Goal: Contribute content: Contribute content

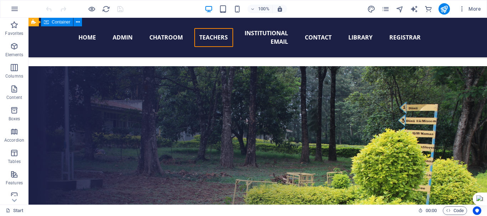
scroll to position [7040, 0]
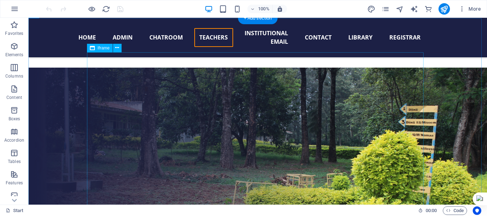
select select "%"
select select "px"
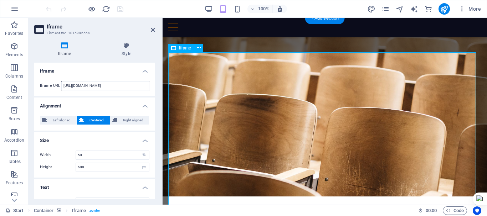
scroll to position [7170, 0]
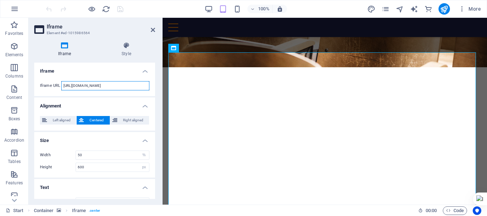
click at [109, 86] on input "https://script.google.com/macros/s/AKfycbyF9-RdCOkUgrDj2-vhjehhecLhCTEXJKa0JUBK…" at bounding box center [105, 85] width 88 height 9
paste input "pnlgSvffW_UTrxECmnQfyxxPW31DlnYpnEM51MR1MCCZNL4YkjG9JGA3KvN2n_zWJq"
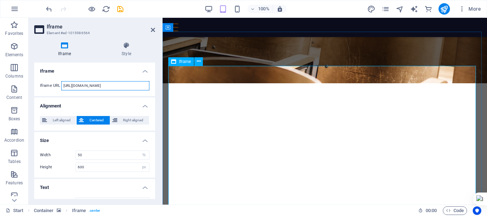
scroll to position [7159, 0]
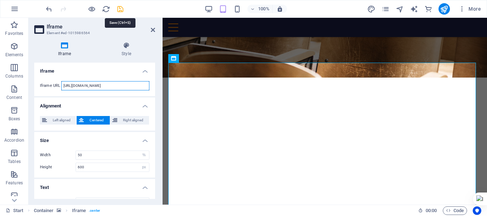
type input "https://script.google.com/macros/s/AKfycbypnlgSvffW_UTrxECmnQfyxxPW31DlnYpnEM51…"
click at [118, 9] on icon "save" at bounding box center [120, 9] width 8 height 8
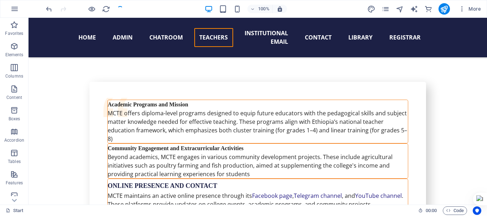
scroll to position [7030, 0]
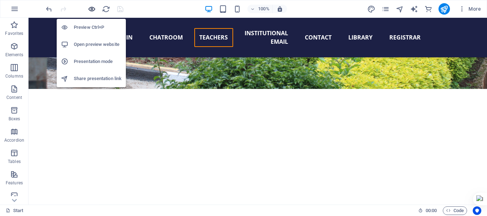
click at [92, 9] on icon "button" at bounding box center [92, 9] width 8 height 8
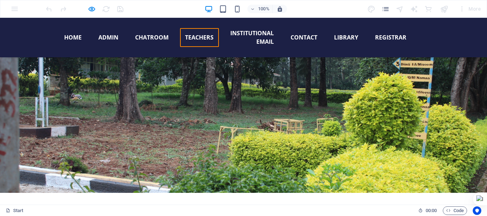
scroll to position [6944, 0]
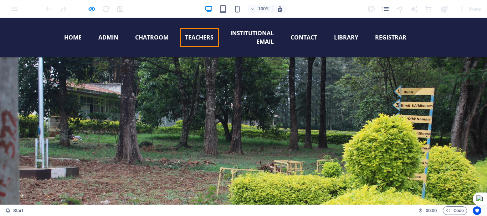
scroll to position [6905, 0]
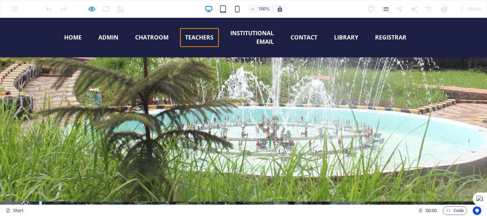
scroll to position [6697, 0]
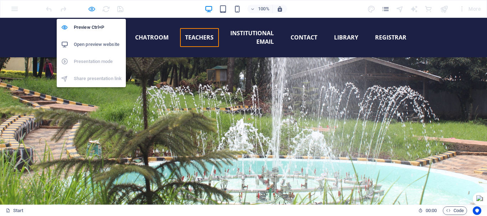
click at [94, 12] on icon "button" at bounding box center [92, 9] width 8 height 8
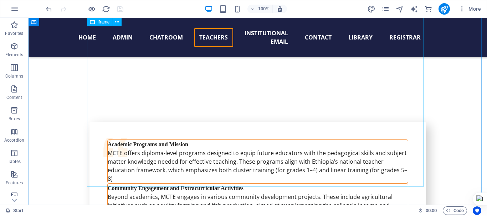
scroll to position [7120, 0]
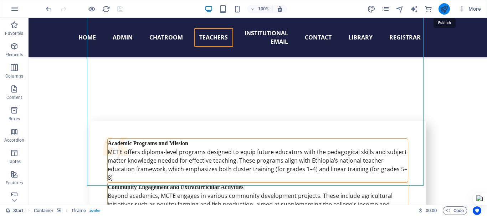
click at [442, 11] on icon "publish" at bounding box center [444, 9] width 8 height 8
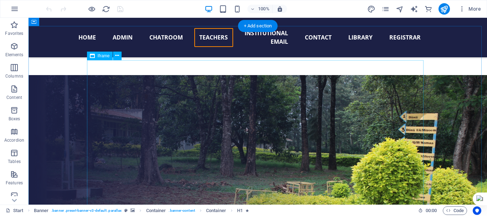
scroll to position [7032, 0]
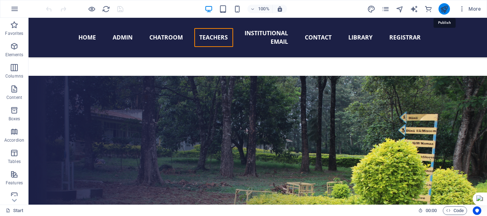
click at [443, 9] on icon "publish" at bounding box center [444, 9] width 8 height 8
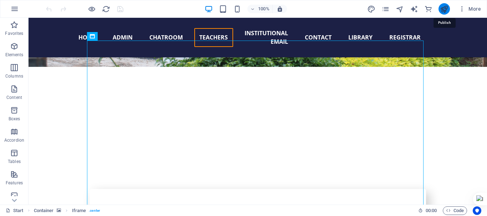
click at [444, 7] on icon "publish" at bounding box center [444, 9] width 8 height 8
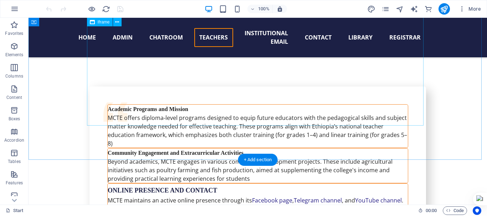
scroll to position [7181, 0]
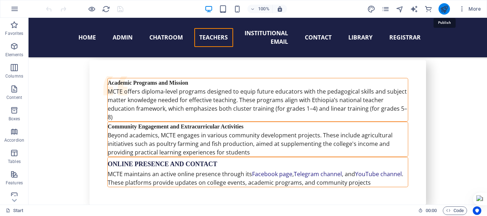
click at [444, 10] on icon "publish" at bounding box center [444, 9] width 8 height 8
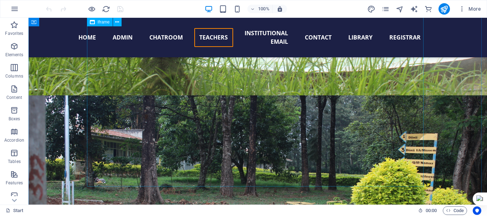
scroll to position [6836, 0]
drag, startPoint x: 393, startPoint y: 149, endPoint x: 259, endPoint y: 149, distance: 134.0
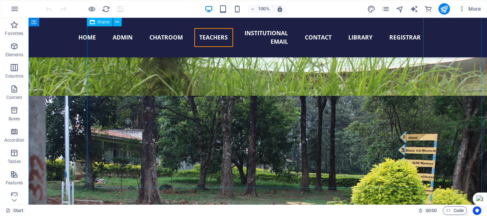
select select "%"
select select "px"
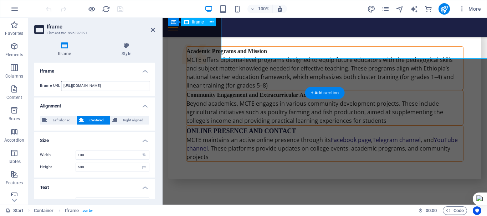
scroll to position [6965, 0]
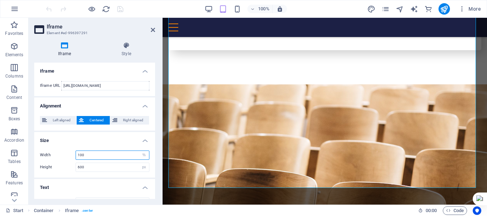
click at [102, 156] on input "100" at bounding box center [112, 155] width 73 height 9
type input "1"
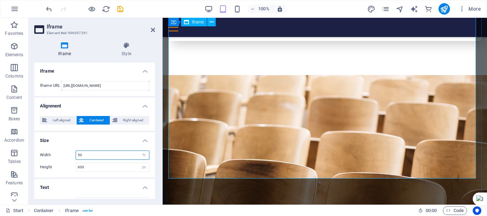
scroll to position [6975, 0]
type input "50"
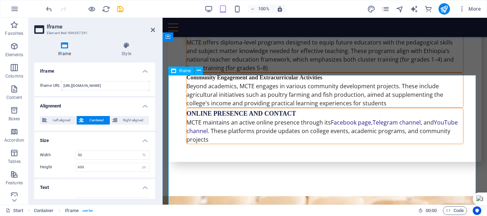
scroll to position [6852, 0]
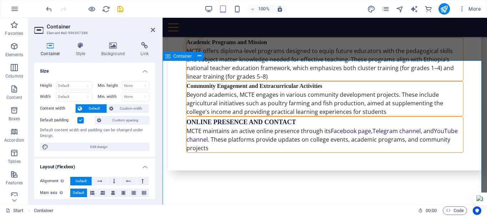
scroll to position [6850, 0]
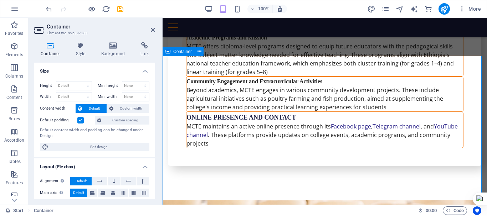
click at [122, 49] on icon at bounding box center [113, 45] width 37 height 7
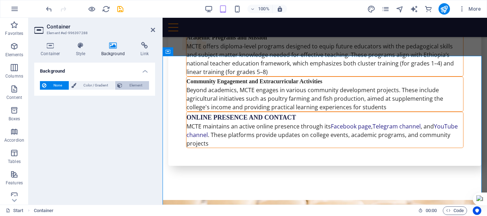
click at [131, 88] on span "Element" at bounding box center [135, 85] width 22 height 9
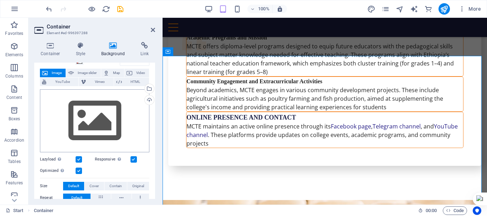
scroll to position [37, 0]
click at [145, 101] on div "Upload" at bounding box center [148, 100] width 11 height 11
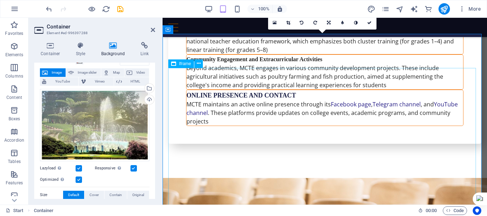
scroll to position [6867, 0]
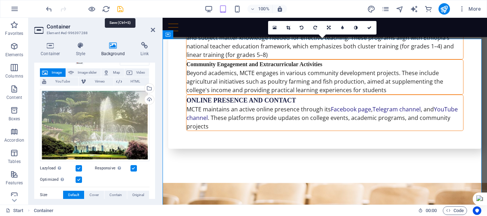
click at [119, 9] on icon "save" at bounding box center [120, 9] width 8 height 8
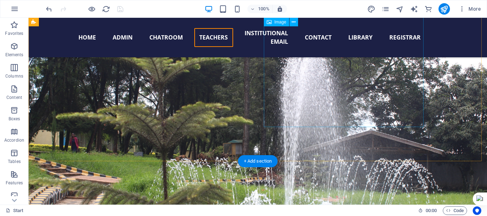
scroll to position [6615, 0]
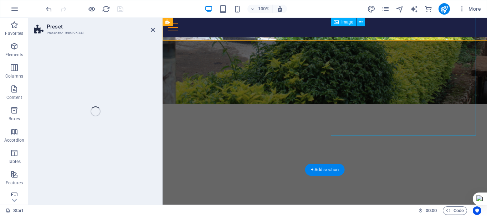
scroll to position [6735, 0]
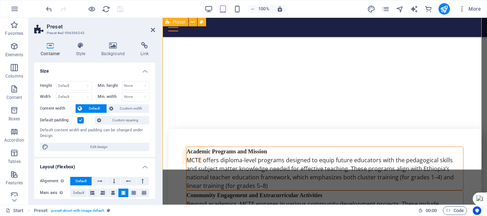
click at [118, 45] on icon at bounding box center [113, 45] width 37 height 7
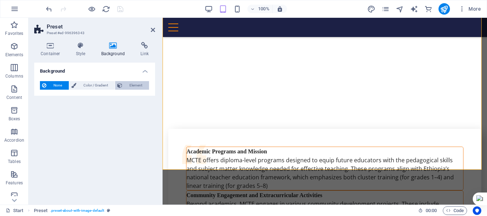
click at [132, 84] on span "Element" at bounding box center [135, 85] width 22 height 9
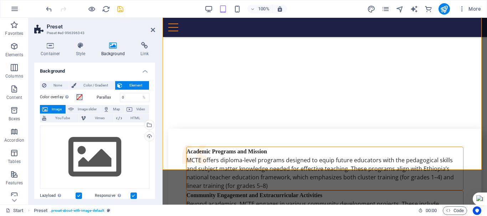
click at [132, 84] on span "Element" at bounding box center [135, 85] width 22 height 9
click at [146, 135] on div "Upload" at bounding box center [148, 137] width 11 height 11
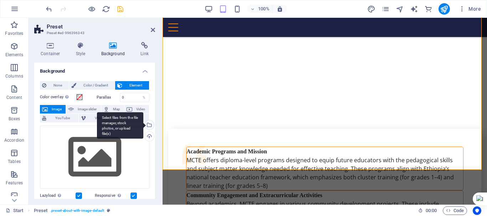
click at [148, 122] on div "Select files from the file manager, stock photos, or upload file(s)" at bounding box center [148, 125] width 11 height 11
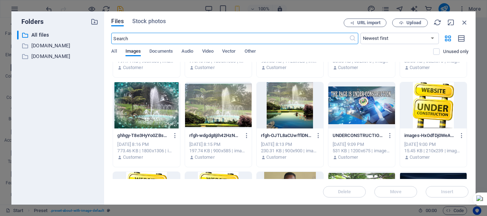
scroll to position [71, 0]
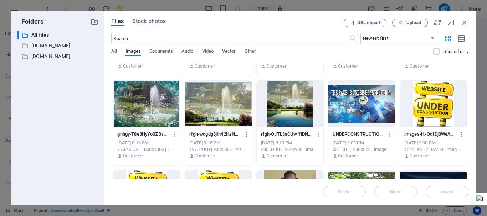
click at [288, 112] on div at bounding box center [290, 104] width 67 height 46
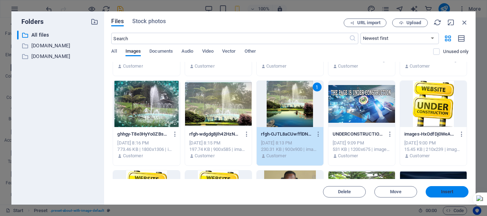
click at [442, 192] on span "Insert" at bounding box center [447, 192] width 12 height 4
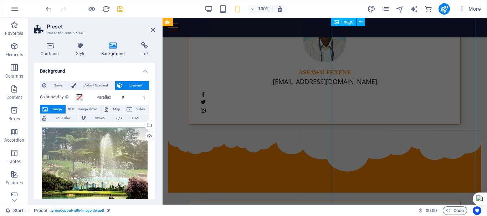
scroll to position [6449, 0]
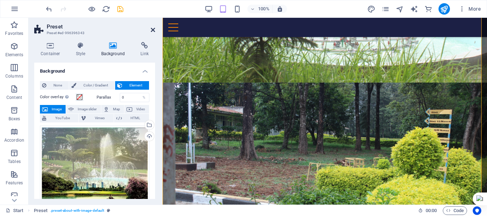
click at [153, 30] on icon at bounding box center [153, 30] width 4 height 6
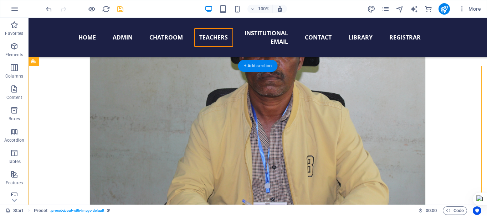
scroll to position [6271, 0]
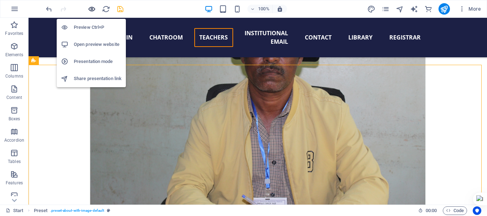
click at [93, 8] on icon "button" at bounding box center [92, 9] width 8 height 8
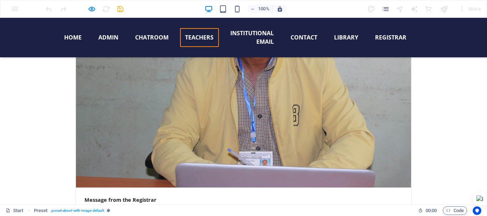
scroll to position [6317, 0]
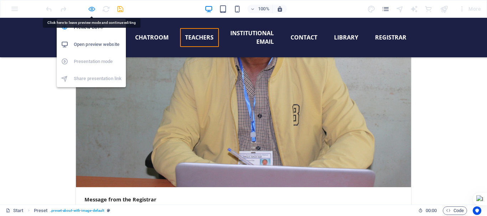
click at [93, 8] on icon "button" at bounding box center [92, 9] width 8 height 8
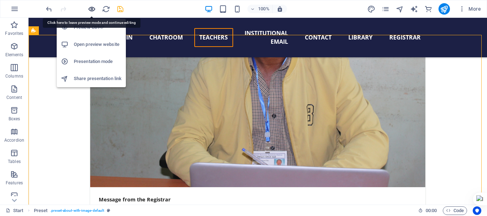
scroll to position [6301, 0]
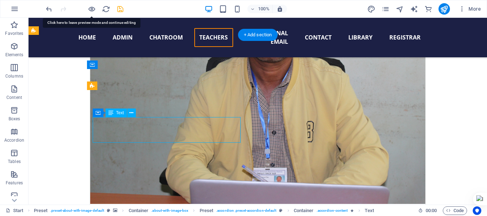
drag, startPoint x: 175, startPoint y: 125, endPoint x: 41, endPoint y: 125, distance: 134.0
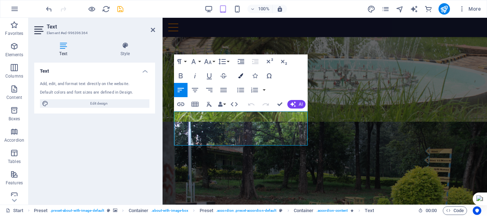
click at [241, 76] on icon "button" at bounding box center [240, 75] width 5 height 5
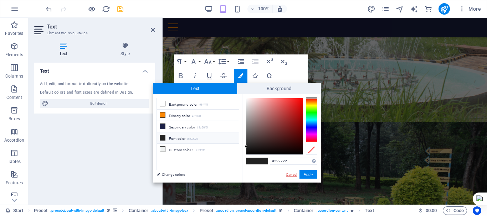
click at [290, 175] on link "Cancel" at bounding box center [291, 174] width 12 height 5
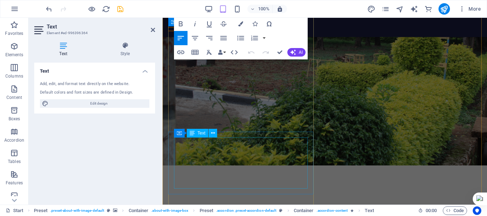
scroll to position [6554, 0]
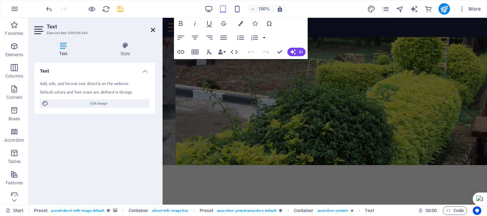
click at [153, 31] on icon at bounding box center [153, 30] width 4 height 6
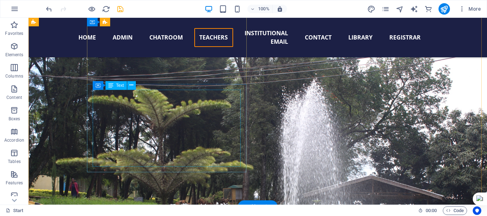
scroll to position [6570, 0]
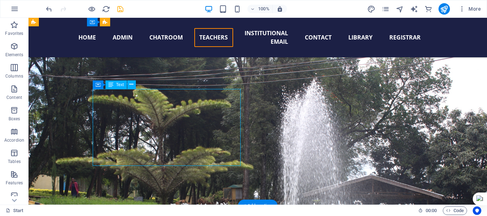
drag, startPoint x: 172, startPoint y: 125, endPoint x: 38, endPoint y: 125, distance: 134.0
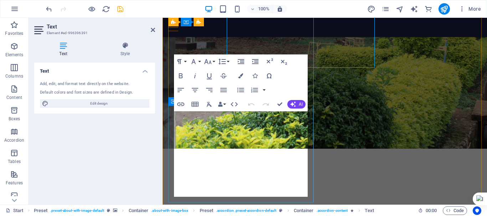
scroll to position [6668, 0]
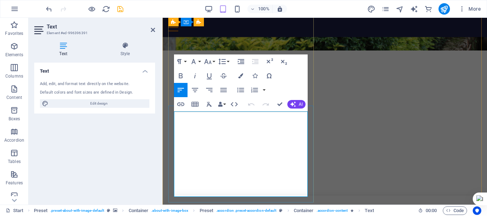
click at [239, 78] on icon "button" at bounding box center [240, 75] width 5 height 5
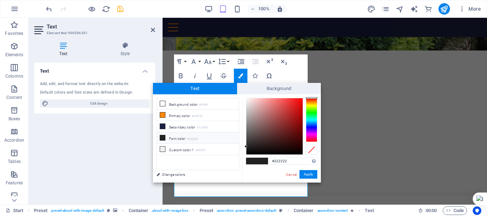
click at [183, 137] on li "Font color #222222" at bounding box center [198, 138] width 82 height 11
click at [162, 136] on icon at bounding box center [162, 137] width 5 height 5
type input "#faf6f6"
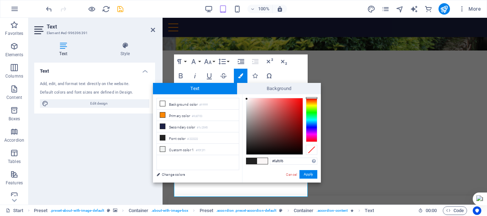
click at [247, 99] on div at bounding box center [274, 126] width 56 height 56
click at [305, 173] on button "Apply" at bounding box center [308, 174] width 18 height 9
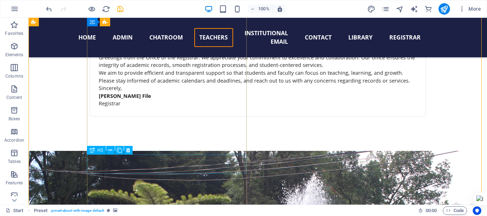
scroll to position [6475, 0]
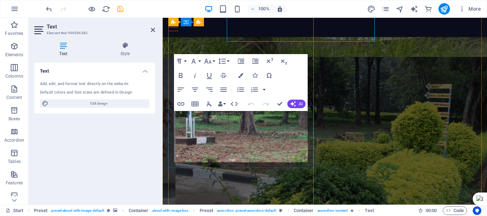
scroll to position [6580, 0]
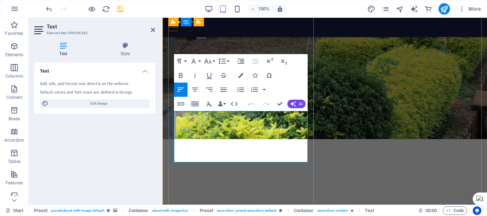
click at [241, 78] on icon "button" at bounding box center [240, 75] width 5 height 5
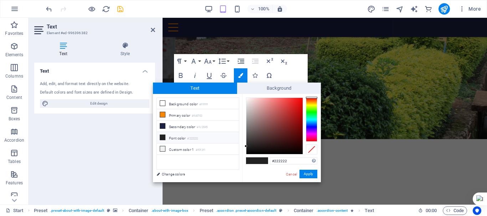
click at [184, 138] on li "Font color #222222" at bounding box center [198, 137] width 82 height 11
type input "#faf7f7"
click at [247, 99] on div at bounding box center [274, 126] width 56 height 56
click at [306, 175] on button "Apply" at bounding box center [308, 174] width 18 height 9
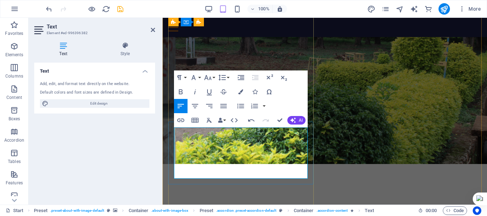
scroll to position [6554, 0]
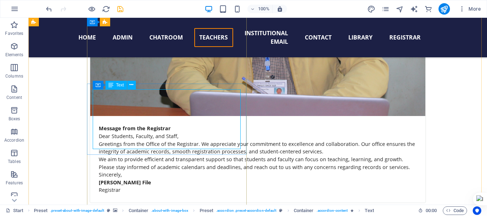
scroll to position [6388, 0]
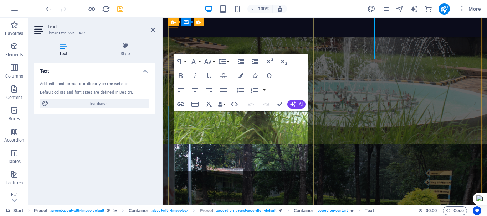
scroll to position [6482, 0]
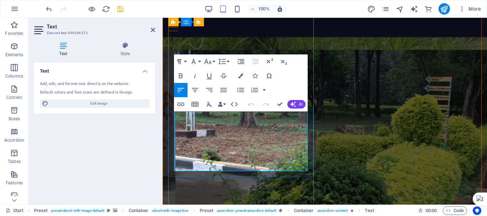
drag, startPoint x: 324, startPoint y: 119, endPoint x: 190, endPoint y: 119, distance: 134.0
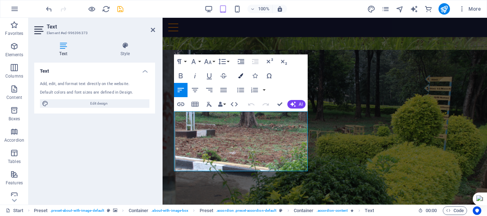
click at [239, 76] on icon "button" at bounding box center [240, 75] width 5 height 5
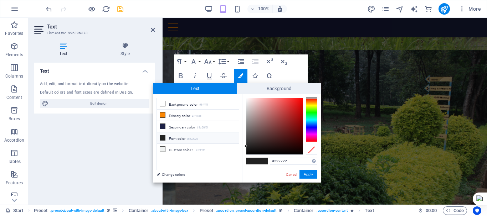
type input "#fefbfb"
click at [247, 98] on div at bounding box center [274, 126] width 56 height 56
click at [306, 172] on button "Apply" at bounding box center [308, 174] width 18 height 9
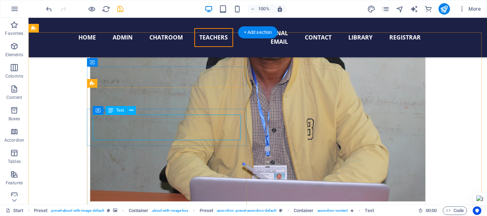
scroll to position [6304, 0]
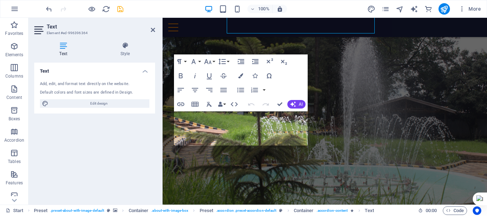
click at [145, 123] on div "Text Add, edit, and format text directly on the website. Default colors and fon…" at bounding box center [94, 131] width 121 height 136
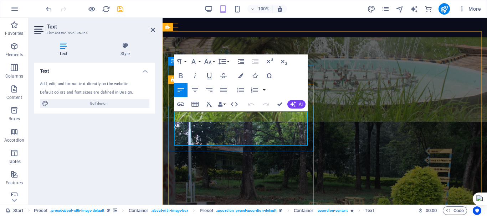
click at [239, 79] on button "Colors" at bounding box center [241, 76] width 14 height 14
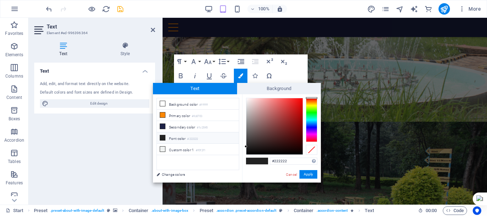
type input "#fcf9f9"
click at [247, 99] on div at bounding box center [274, 126] width 56 height 56
click at [304, 172] on button "Apply" at bounding box center [308, 174] width 18 height 9
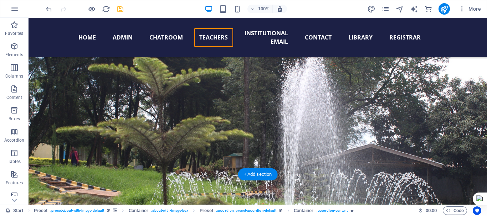
scroll to position [6611, 0]
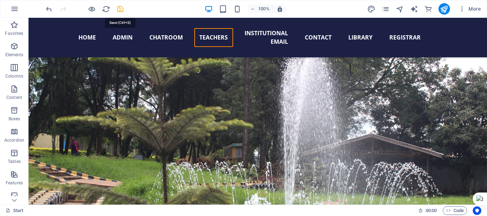
click at [120, 9] on icon "save" at bounding box center [120, 9] width 8 height 8
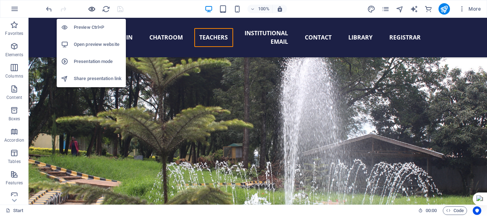
click at [92, 8] on icon "button" at bounding box center [92, 9] width 8 height 8
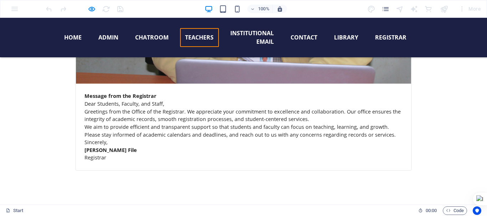
scroll to position [6422, 0]
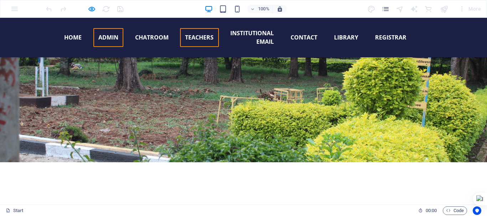
scroll to position [6978, 0]
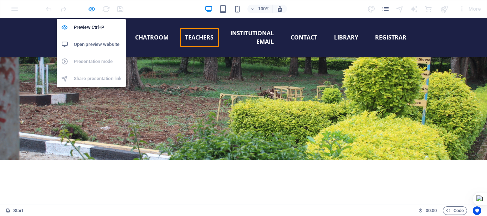
click at [89, 7] on icon "button" at bounding box center [92, 9] width 8 height 8
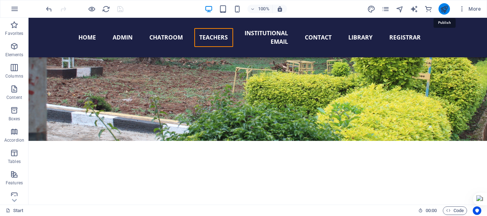
click at [445, 7] on icon "publish" at bounding box center [444, 9] width 8 height 8
